Goal: Information Seeking & Learning: Compare options

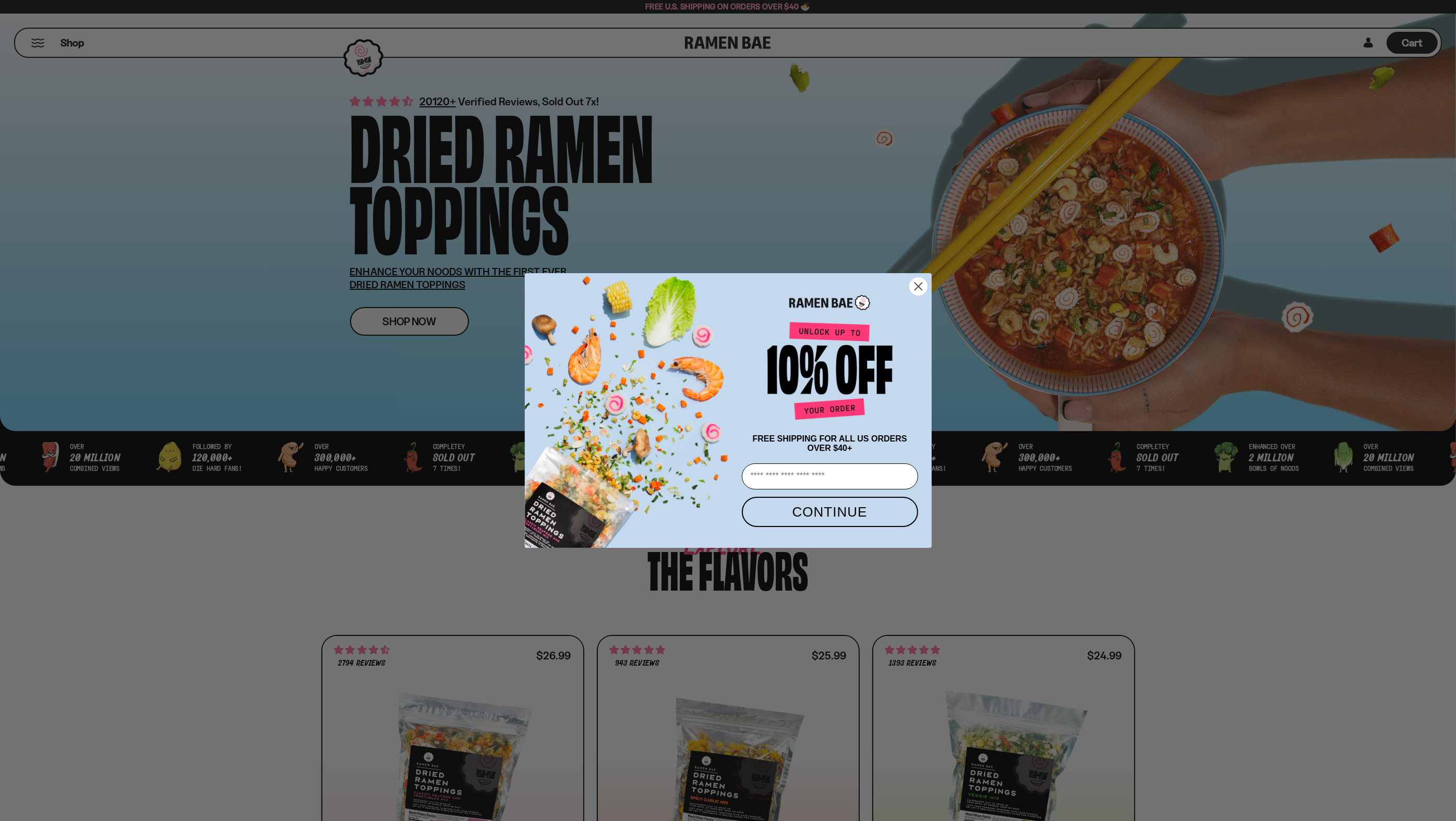
click at [917, 284] on circle "Close dialog" at bounding box center [918, 286] width 17 height 17
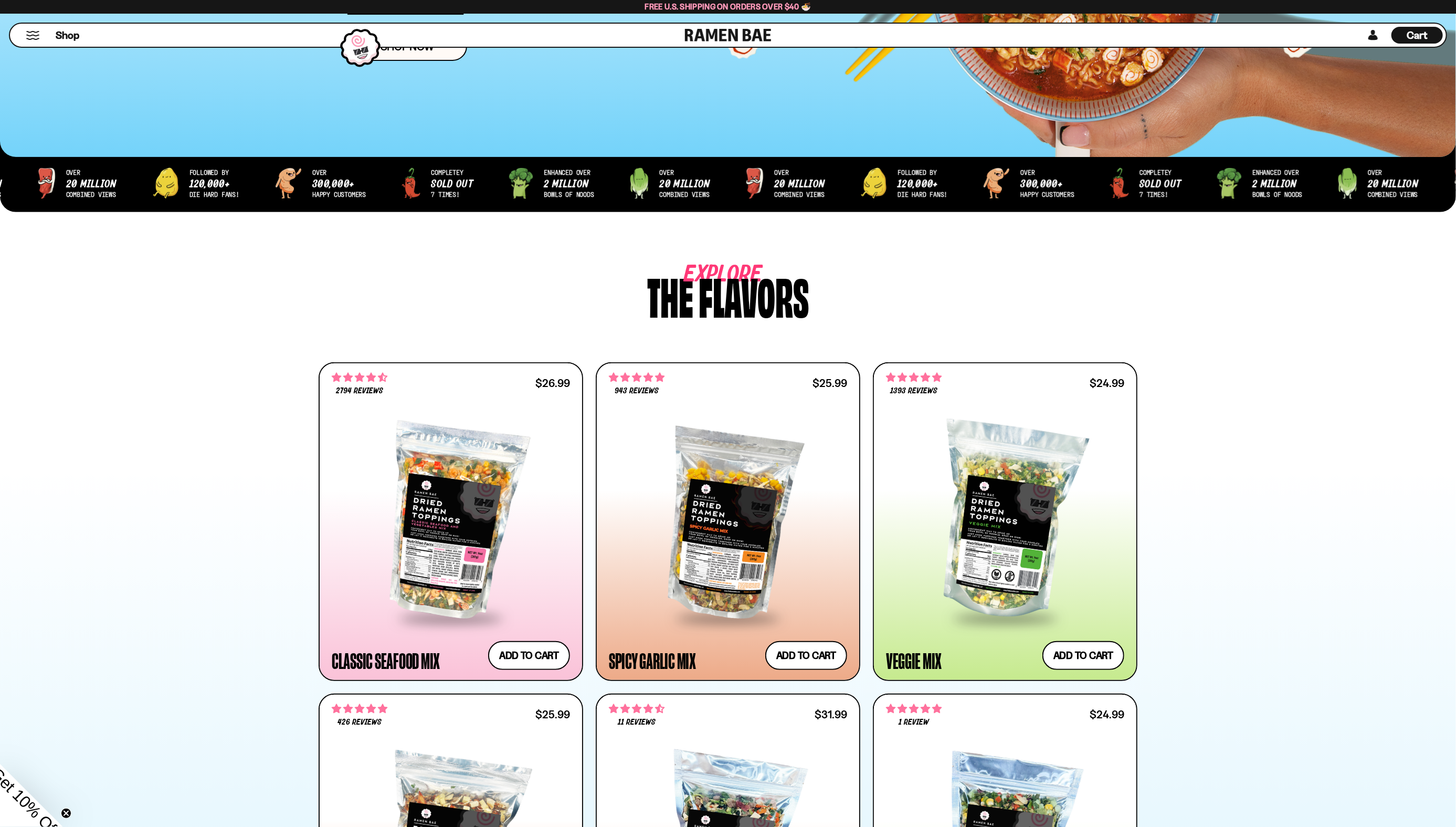
scroll to position [499, 0]
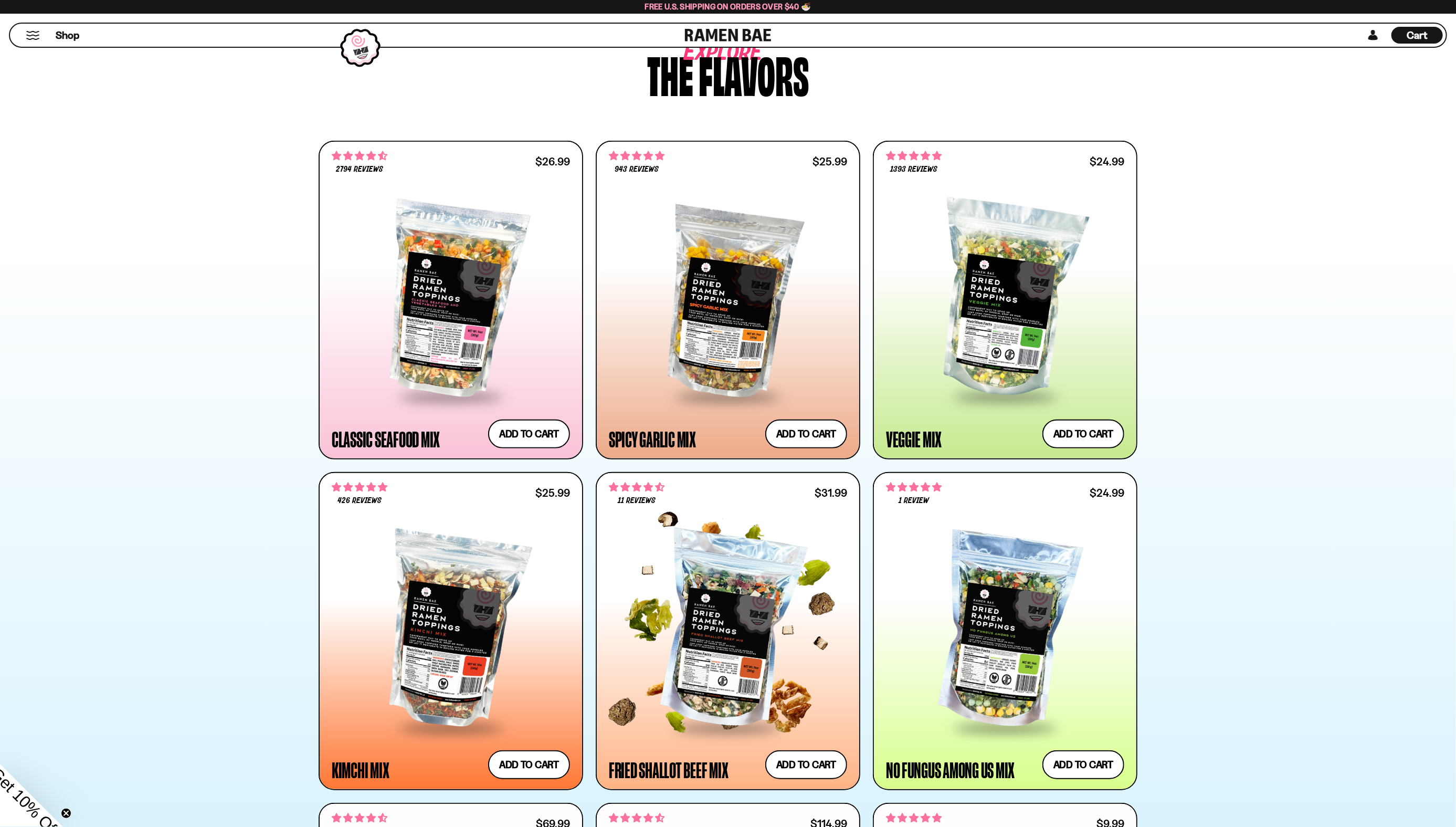
click at [743, 646] on div at bounding box center [727, 631] width 238 height 191
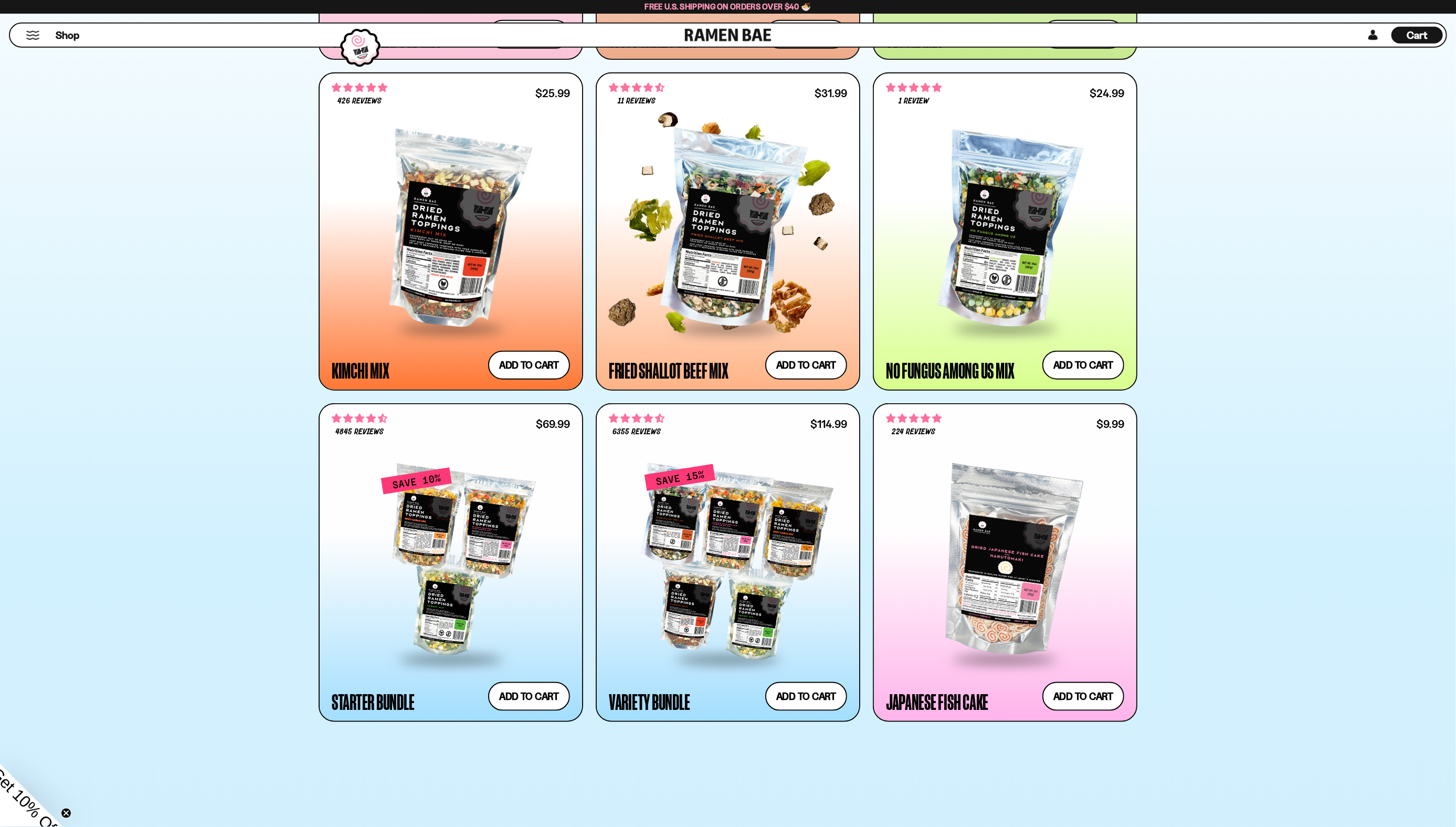
scroll to position [721, 0]
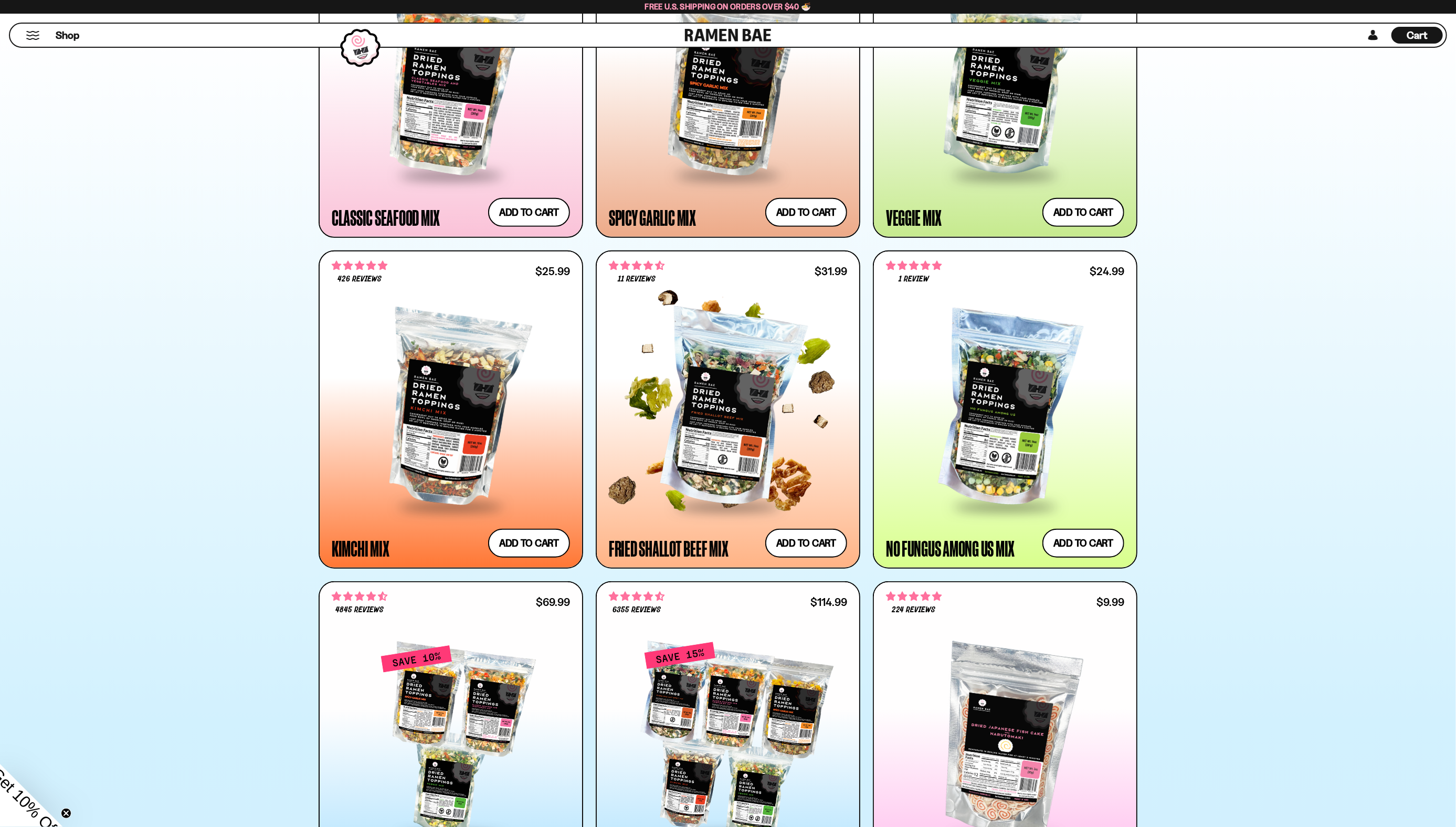
click at [794, 402] on div at bounding box center [727, 409] width 238 height 191
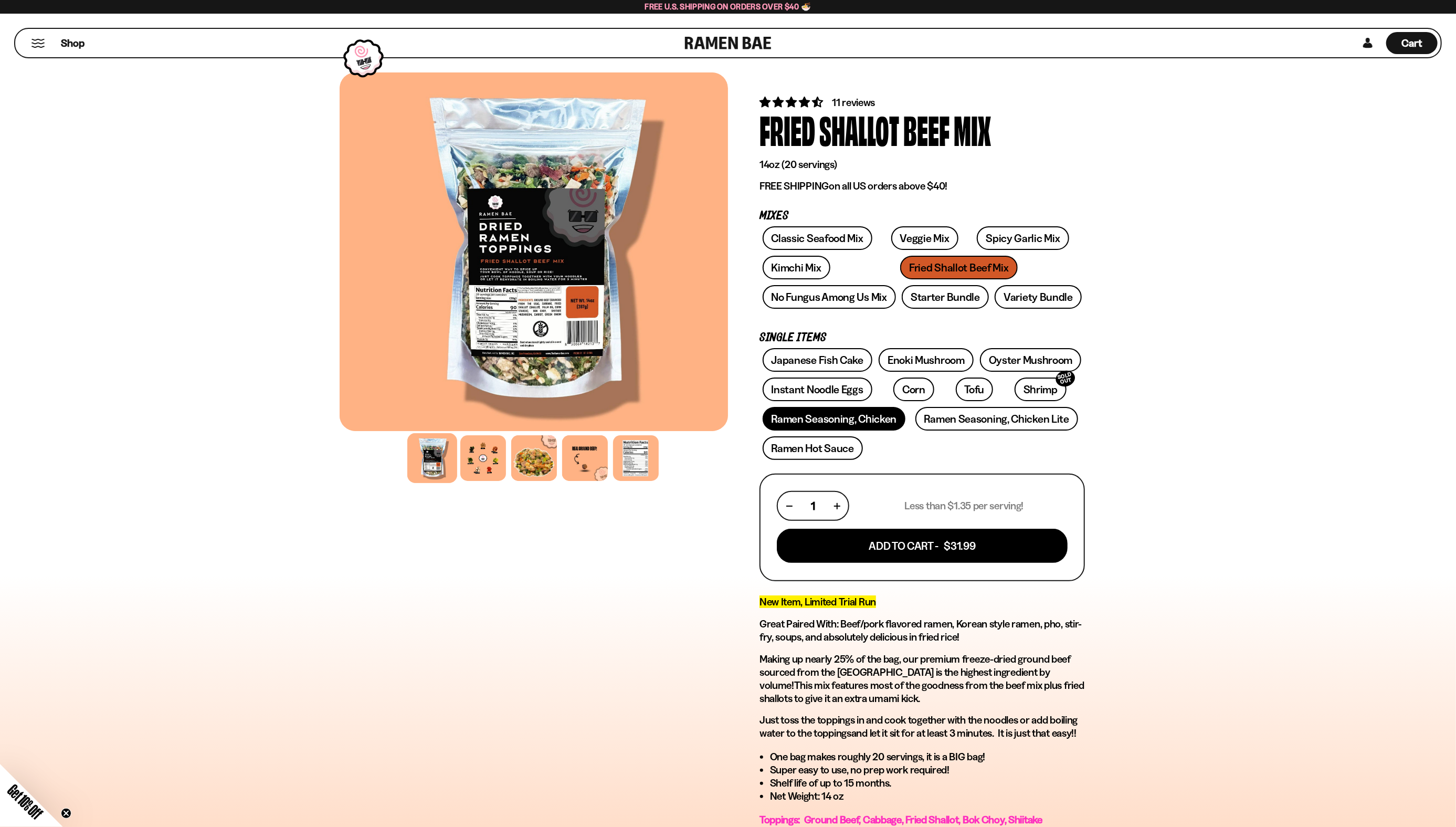
click at [857, 421] on link "Ramen Seasoning, Chicken" at bounding box center [834, 419] width 144 height 23
click at [882, 267] on div "Classic Seafood Mix Veggie Mix Spicy Garlic Mix Kimchi Mix Fried Shallot Beef M…" at bounding box center [923, 271] width 326 height 89
click at [914, 236] on link "Veggie Mix" at bounding box center [924, 238] width 67 height 23
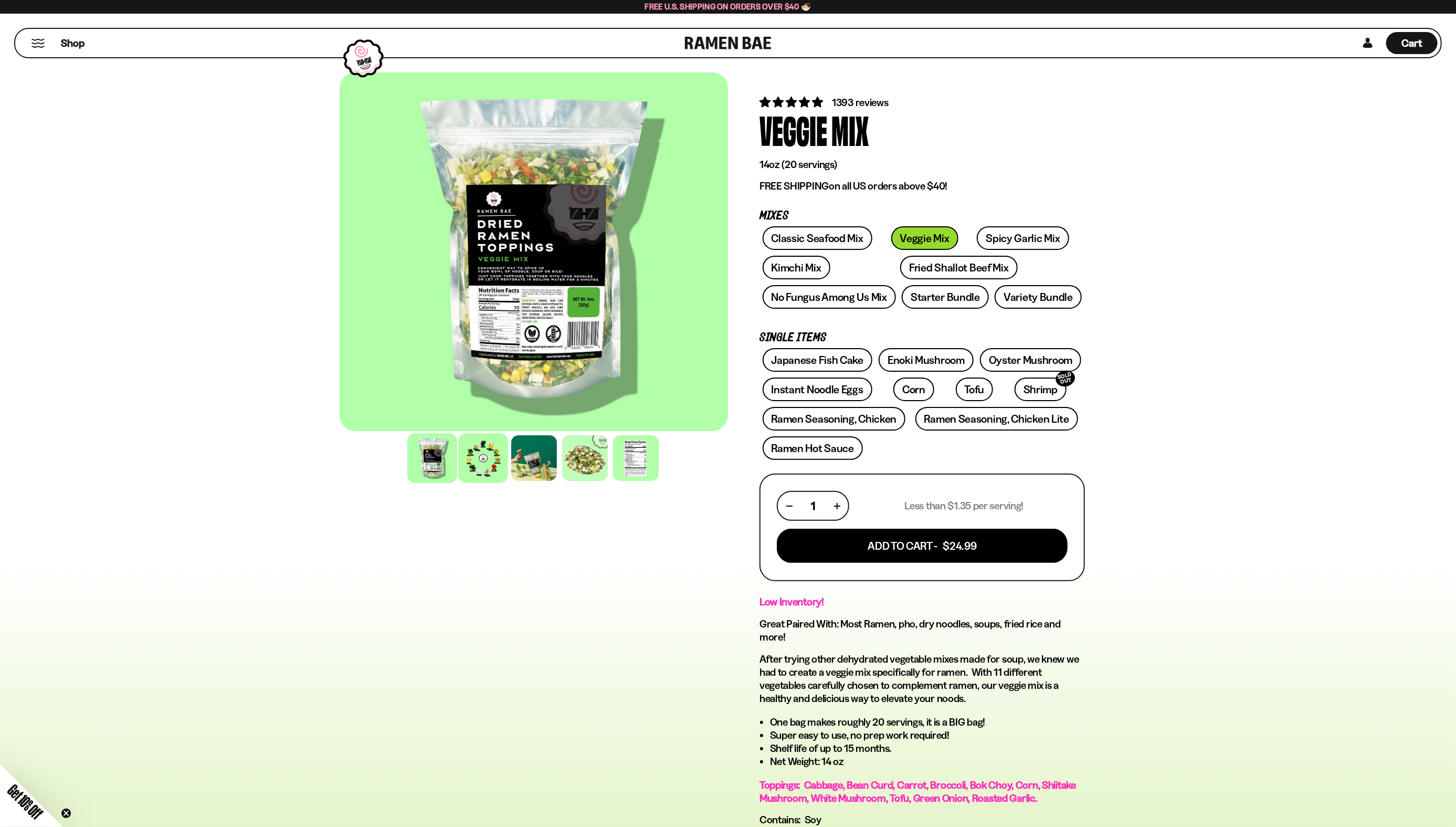
click at [495, 461] on div at bounding box center [483, 459] width 50 height 50
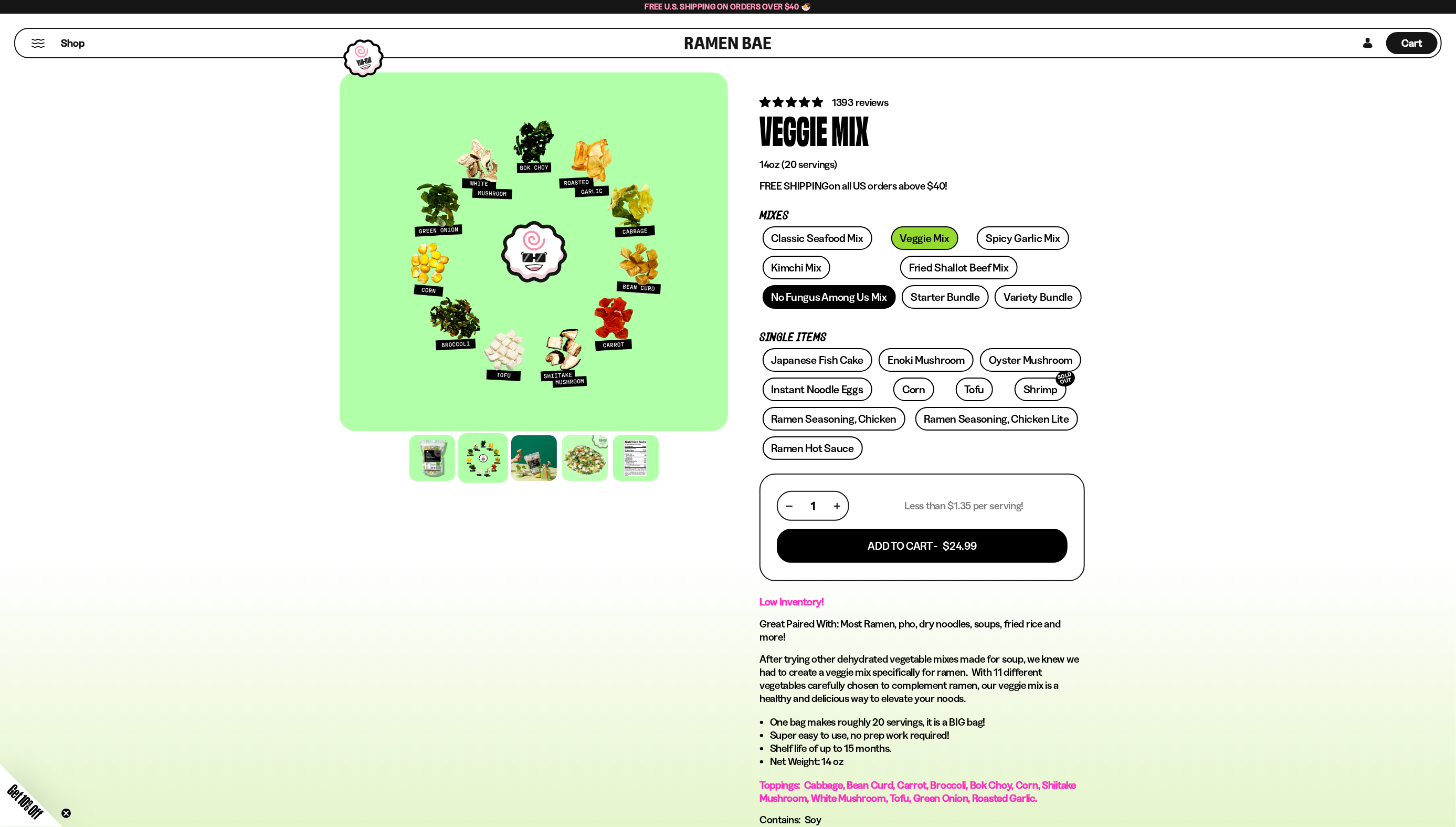
click at [827, 306] on link "No Fungus Among Us Mix" at bounding box center [829, 297] width 134 height 23
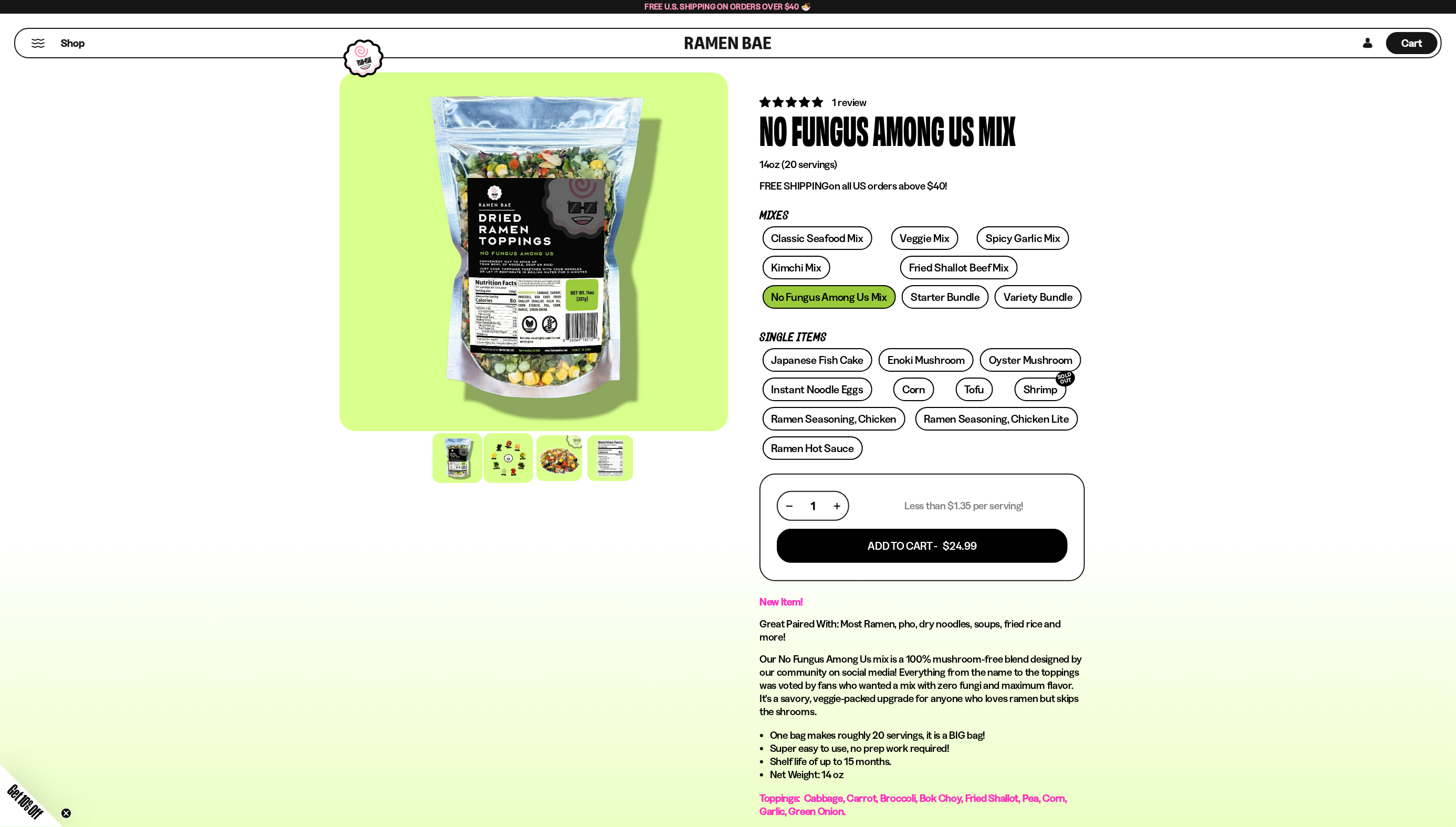
click at [507, 446] on div at bounding box center [508, 459] width 50 height 50
